Goal: Information Seeking & Learning: Learn about a topic

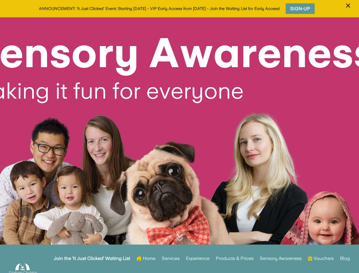
click at [179, 136] on div at bounding box center [179, 140] width 359 height 246
click at [348, 9] on span "×" at bounding box center [347, 5] width 5 height 11
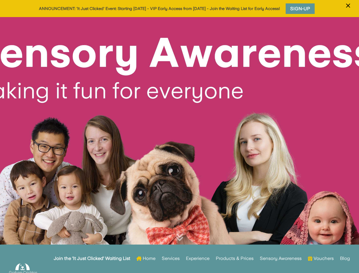
click at [179, 145] on div at bounding box center [179, 140] width 359 height 246
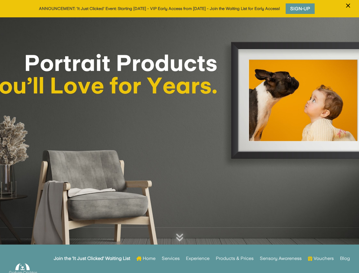
click at [179, 136] on div at bounding box center [179, 140] width 359 height 246
click at [348, 9] on span "×" at bounding box center [347, 5] width 5 height 11
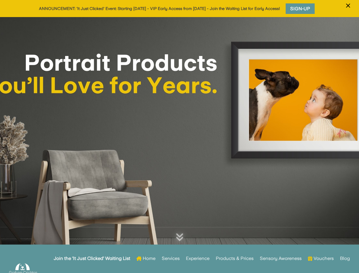
click at [179, 145] on div at bounding box center [179, 140] width 359 height 246
